Goal: Task Accomplishment & Management: Complete application form

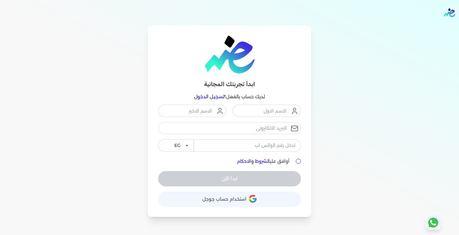
click at [356, 100] on div "ابدأ تجربتك المجانية لديك حساب بالفعل؟ تسجيل الدخول EG KSA أوافق علي الشروط وال…" at bounding box center [229, 121] width 408 height 192
click at [259, 124] on input "email" at bounding box center [229, 128] width 143 height 12
paste input "[EMAIL_ADDRESS][DOMAIN_NAME]"
type input "[EMAIL_ADDRESS][DOMAIN_NAME]"
click at [246, 139] on input "tel" at bounding box center [247, 145] width 107 height 12
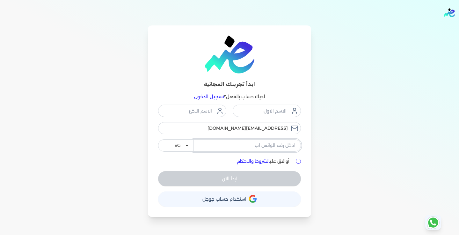
click at [246, 139] on input "tel" at bounding box center [247, 145] width 107 height 12
click at [332, 146] on div "ابدأ تجربتك المجانية لديك حساب بالفعل؟ تسجيل الدخول [EMAIL_ADDRESS][DOMAIN_NAME…" at bounding box center [229, 121] width 408 height 192
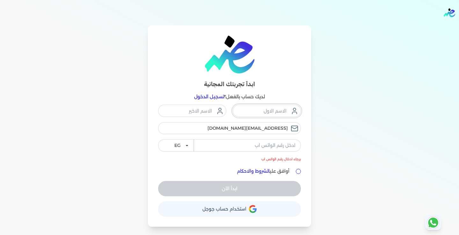
click at [275, 105] on input "text" at bounding box center [266, 111] width 68 height 12
type input "توكيل"
click at [201, 105] on input "text" at bounding box center [192, 111] width 68 height 12
type input "الوفاء"
click at [380, 168] on div "ابدأ تجربتك المجانية لديك حساب بالفعل؟ تسجيل الدخول توكيل الوفاء [EMAIL_ADDRESS…" at bounding box center [229, 126] width 408 height 202
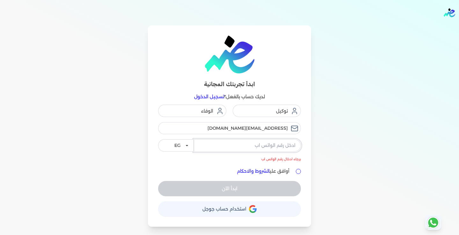
click at [268, 141] on input "tel" at bounding box center [247, 145] width 107 height 12
click at [296, 169] on input "أوافق علي الشروط والاحكام" at bounding box center [298, 171] width 5 height 5
checkbox input "true"
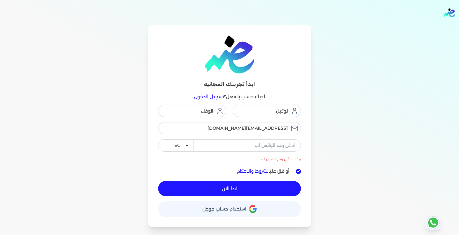
click at [278, 152] on li "برجاء ادخال رقم الواتس اب" at bounding box center [247, 157] width 107 height 10
click at [354, 160] on div "ابدأ تجربتك المجانية لديك حساب بالفعل؟ تسجيل الدخول توكيل الوفاء [EMAIL_ADDRESS…" at bounding box center [229, 126] width 408 height 202
click at [273, 139] on input "tel" at bounding box center [247, 145] width 107 height 12
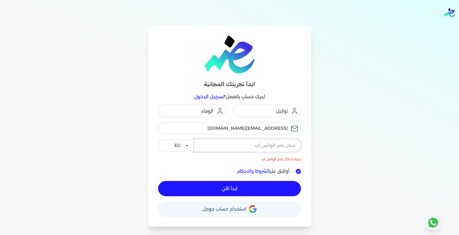
click at [275, 139] on input "tel" at bounding box center [247, 145] width 107 height 12
click at [332, 137] on div "ابدأ تجربتك المجانية لديك حساب بالفعل؟ تسجيل الدخول توكيل الوفاء [EMAIL_ADDRESS…" at bounding box center [229, 126] width 408 height 202
click at [363, 148] on div "ابدأ تجربتك المجانية لديك حساب بالفعل؟ تسجيل الدخول توكيل الوفاء [EMAIL_ADDRESS…" at bounding box center [229, 126] width 408 height 202
click at [285, 139] on input "tel" at bounding box center [247, 145] width 107 height 12
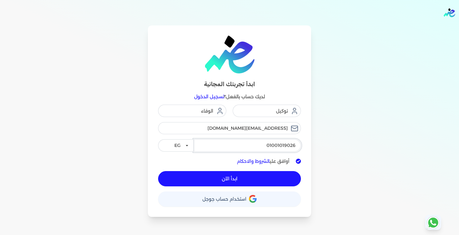
type input "01001019026"
click at [338, 145] on div "ابدأ تجربتك المجانية لديك حساب بالفعل؟ تسجيل الدخول توكيل الوفاء [EMAIL_ADDRESS…" at bounding box center [229, 121] width 408 height 192
click at [218, 123] on input "[EMAIL_ADDRESS][DOMAIN_NAME]" at bounding box center [229, 128] width 143 height 12
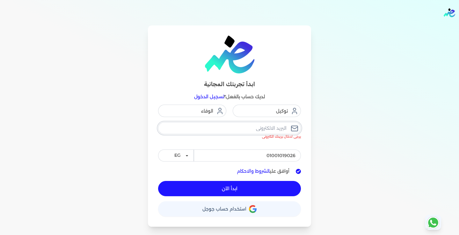
click at [218, 123] on input "email" at bounding box center [229, 128] width 143 height 12
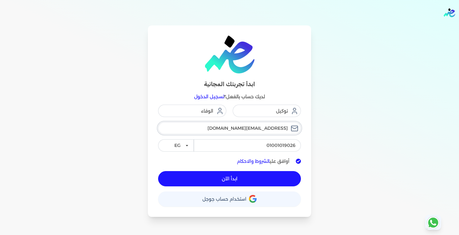
click at [241, 123] on input "[EMAIL_ADDRESS][DOMAIN_NAME]" at bounding box center [229, 128] width 143 height 12
click at [238, 124] on input "[EMAIL_ADDRESS][DOMAIN_NAME]" at bounding box center [229, 128] width 143 height 12
type input "[EMAIL_ADDRESS][DOMAIN_NAME]"
click at [378, 149] on div "ابدأ تجربتك المجانية لديك حساب بالفعل؟ تسجيل الدخول توكيل الوفاء [EMAIL_ADDRESS…" at bounding box center [229, 121] width 408 height 192
click at [260, 172] on button "ابدأ الآن" at bounding box center [229, 178] width 143 height 15
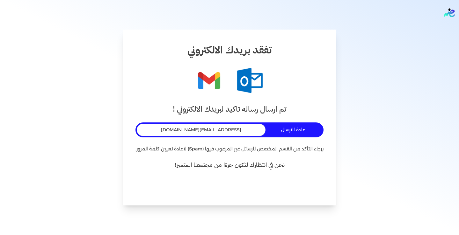
click at [300, 96] on div "تفقد بريدك الالكتروني تم ارسال رساله تاكيد لبريدك الالكتروني ! اعادة الارسال [E…" at bounding box center [229, 118] width 213 height 176
click at [217, 129] on span "[EMAIL_ADDRESS][DOMAIN_NAME]" at bounding box center [201, 130] width 80 height 7
click at [350, 103] on div "تفقد بريدك الالكتروني تم ارسال رساله تاكيد لبريدك الالكتروني ! اعادة الارسال [E…" at bounding box center [229, 117] width 459 height 235
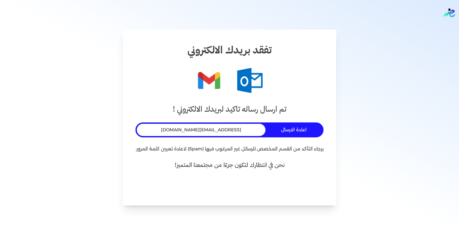
click at [287, 131] on button "اعادة الارسال" at bounding box center [295, 130] width 54 height 12
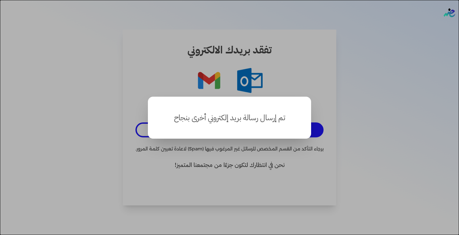
click at [367, 115] on button "close" at bounding box center [229, 117] width 459 height 235
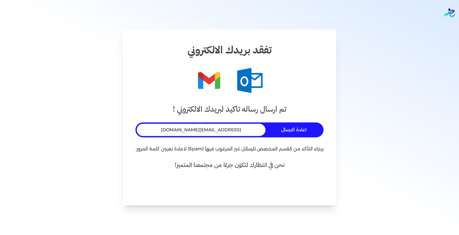
click at [380, 128] on div "تفقد بريدك الالكتروني تم ارسال رساله تاكيد لبريدك الالكتروني ! اعادة الارسال [E…" at bounding box center [229, 117] width 459 height 235
